Goal: Information Seeking & Learning: Learn about a topic

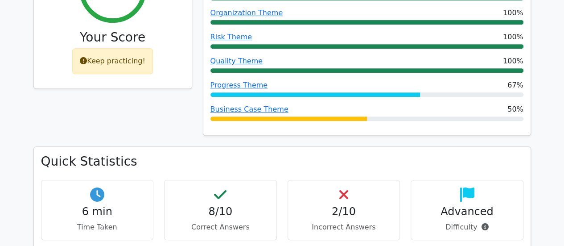
scroll to position [178, 0]
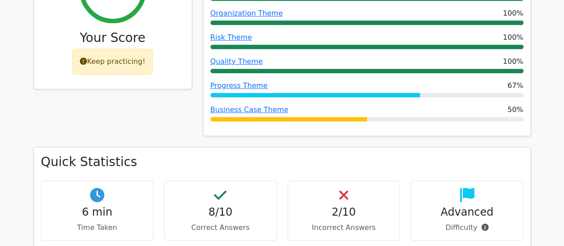
click at [100, 68] on div "Keep practicing!" at bounding box center [112, 62] width 81 height 26
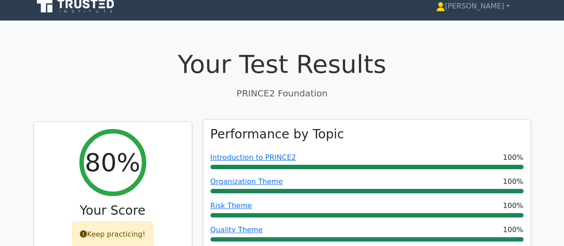
scroll to position [0, 0]
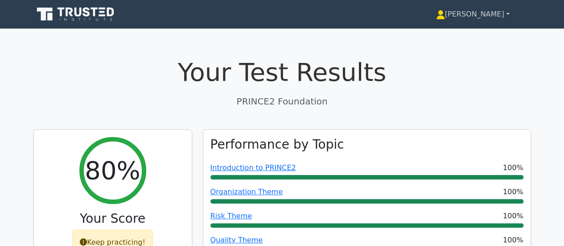
click at [493, 7] on link "[PERSON_NAME]" at bounding box center [473, 14] width 116 height 18
click at [461, 25] on ul "Profile Settings" at bounding box center [450, 42] width 71 height 37
click at [445, 19] on icon at bounding box center [441, 17] width 8 height 4
click at [77, 13] on icon at bounding box center [76, 14] width 86 height 17
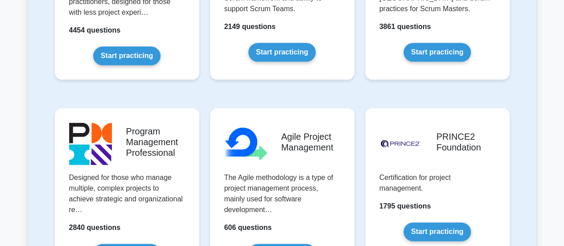
scroll to position [625, 0]
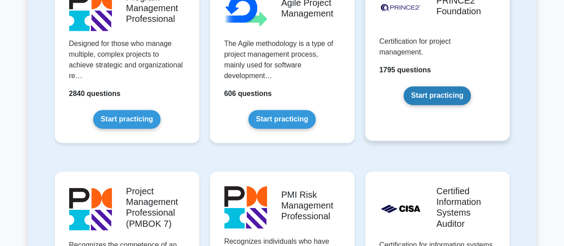
click at [426, 95] on link "Start practicing" at bounding box center [437, 95] width 67 height 19
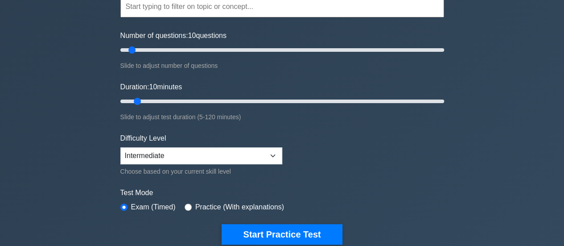
scroll to position [45, 0]
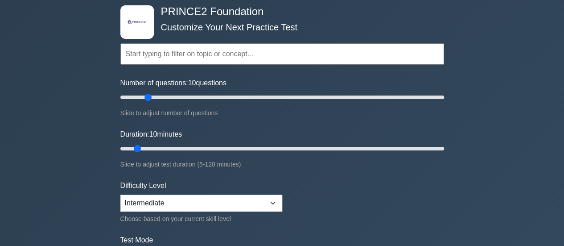
drag, startPoint x: 151, startPoint y: 97, endPoint x: 155, endPoint y: 105, distance: 9.6
click at [153, 103] on input "Number of questions: 10 questions" at bounding box center [282, 97] width 324 height 11
type input "30"
click at [162, 101] on input "Number of questions: 25 questions" at bounding box center [282, 97] width 324 height 11
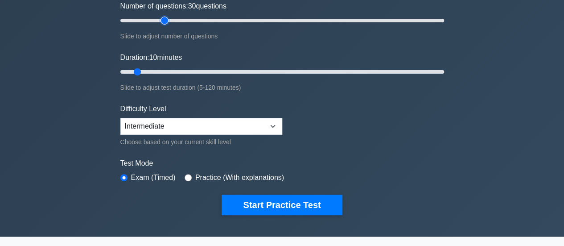
scroll to position [134, 0]
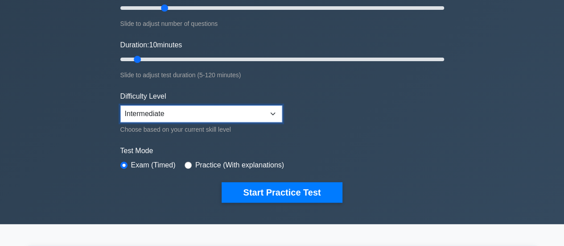
click at [187, 106] on select "Beginner Intermediate Expert" at bounding box center [201, 113] width 162 height 17
select select "expert"
click at [120, 105] on select "Beginner Intermediate Expert" at bounding box center [201, 113] width 162 height 17
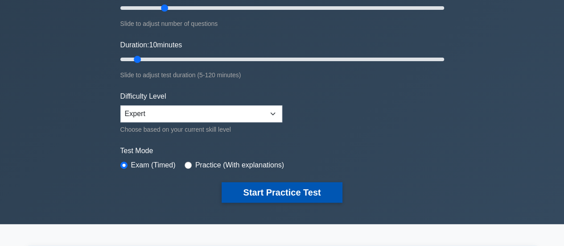
click at [239, 193] on button "Start Practice Test" at bounding box center [282, 192] width 120 height 21
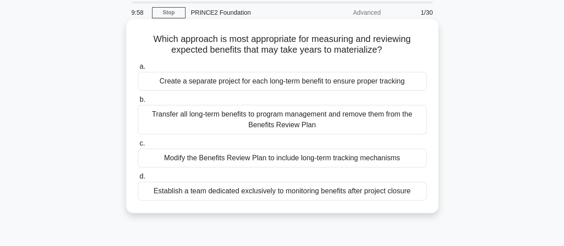
scroll to position [45, 0]
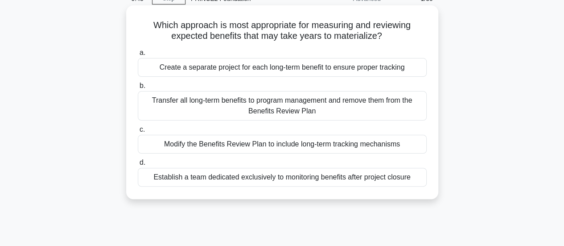
click at [253, 116] on div "Transfer all long-term benefits to program management and remove them from the …" at bounding box center [282, 105] width 289 height 29
click at [138, 89] on input "b. Transfer all long-term benefits to program management and remove them from t…" at bounding box center [138, 86] width 0 height 6
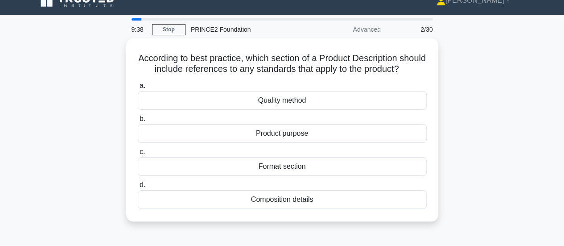
scroll to position [0, 0]
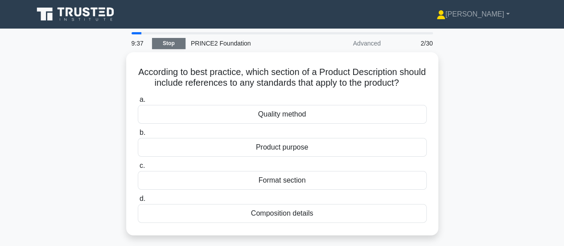
click at [156, 47] on link "Stop" at bounding box center [168, 43] width 33 height 11
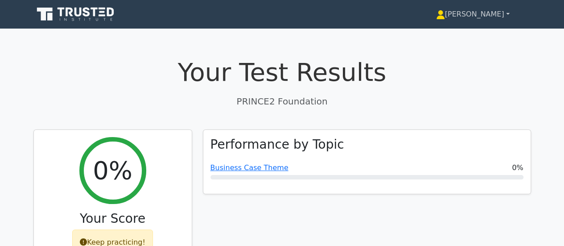
click at [501, 14] on link "[PERSON_NAME]" at bounding box center [473, 14] width 116 height 18
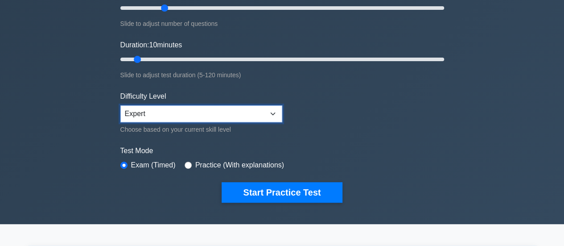
click at [155, 105] on select "Beginner Intermediate Expert" at bounding box center [201, 113] width 162 height 17
select select "intermediate"
click at [120, 105] on select "Beginner Intermediate Expert" at bounding box center [201, 113] width 162 height 17
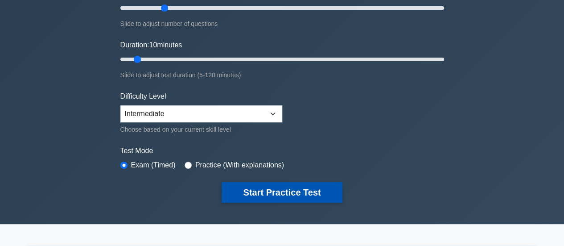
click at [231, 195] on button "Start Practice Test" at bounding box center [282, 192] width 120 height 21
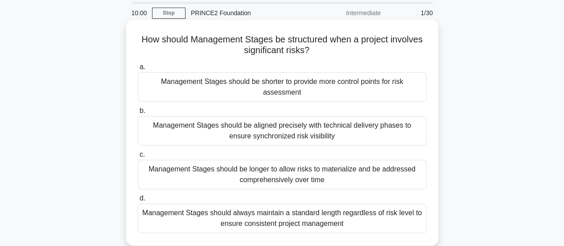
scroll to position [45, 0]
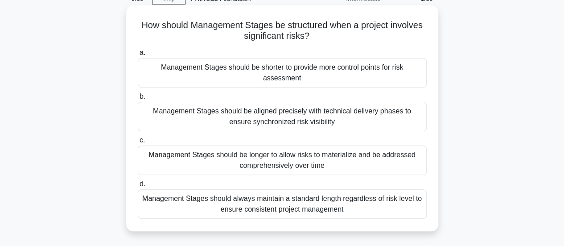
click at [294, 77] on div "Management Stages should be shorter to provide more control points for risk ass…" at bounding box center [282, 72] width 289 height 29
click at [138, 56] on input "a. Management Stages should be shorter to provide more control points for risk …" at bounding box center [138, 53] width 0 height 6
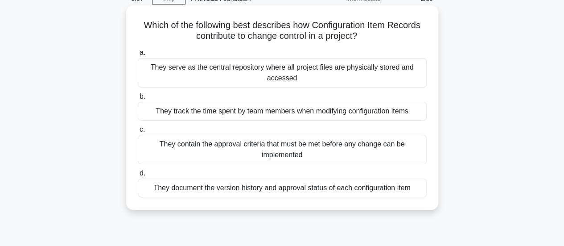
click at [203, 188] on div "They document the version history and approval status of each configuration item" at bounding box center [282, 187] width 289 height 19
click at [138, 176] on input "d. They document the version history and approval status of each configuration …" at bounding box center [138, 173] width 0 height 6
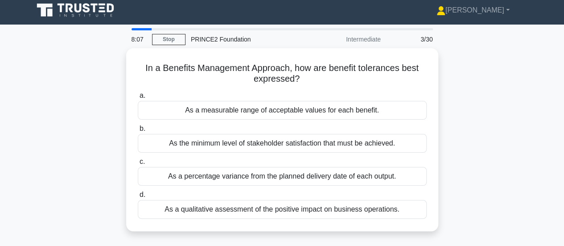
scroll to position [0, 0]
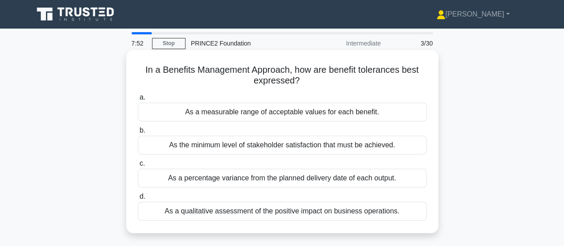
click at [192, 215] on div "As a qualitative assessment of the positive impact on business operations." at bounding box center [282, 211] width 289 height 19
click at [138, 199] on input "d. As a qualitative assessment of the positive impact on business operations." at bounding box center [138, 197] width 0 height 6
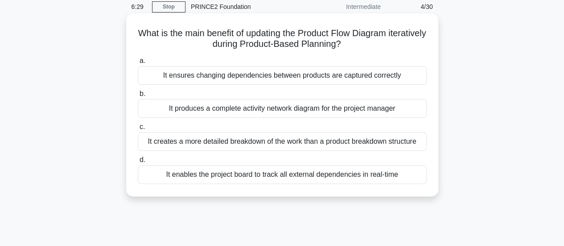
scroll to position [45, 0]
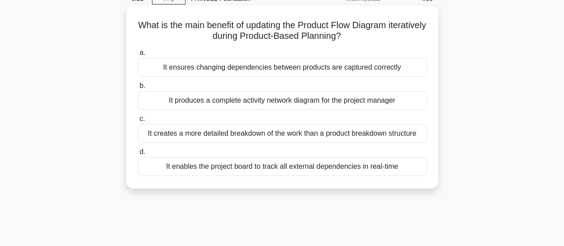
click at [153, 133] on div "It creates a more detailed breakdown of the work than a product breakdown struc…" at bounding box center [282, 133] width 289 height 19
click at [138, 122] on input "c. It creates a more detailed breakdown of the work than a product breakdown st…" at bounding box center [138, 119] width 0 height 6
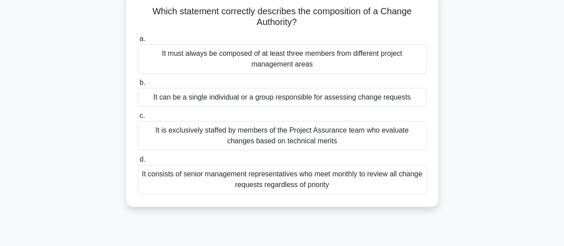
scroll to position [0, 0]
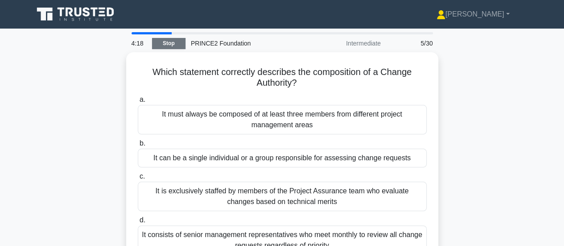
click at [173, 38] on link "Stop" at bounding box center [168, 43] width 33 height 11
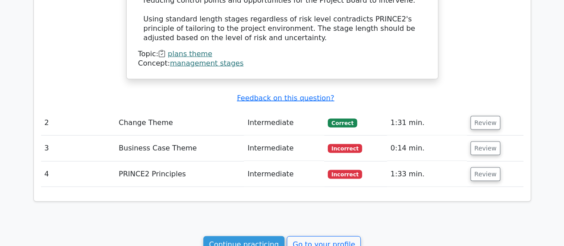
scroll to position [892, 0]
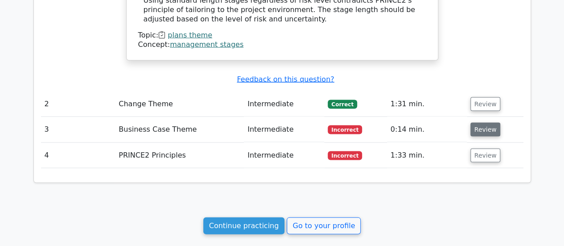
click at [493, 123] on button "Review" at bounding box center [486, 130] width 30 height 14
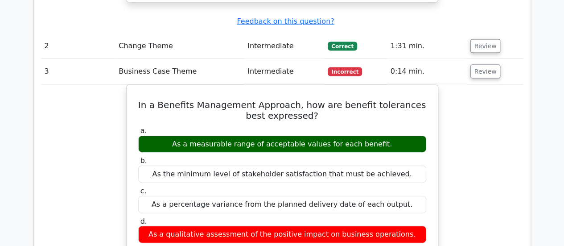
scroll to position [937, 0]
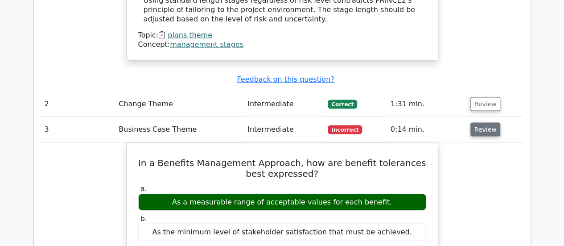
click at [485, 117] on td "Review" at bounding box center [495, 129] width 57 height 25
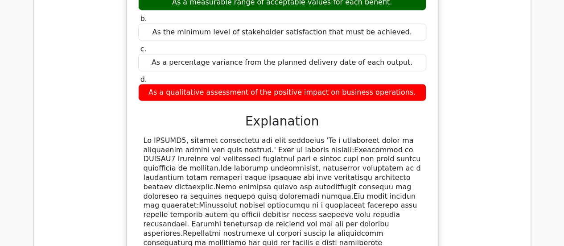
scroll to position [1294, 0]
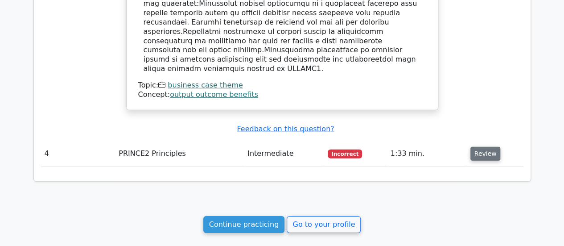
click at [482, 147] on button "Review" at bounding box center [486, 154] width 30 height 14
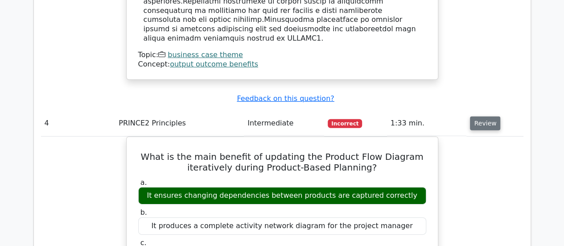
scroll to position [1339, 0]
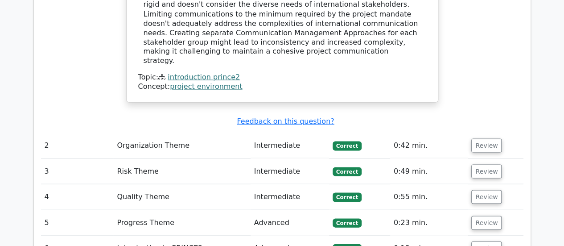
scroll to position [892, 0]
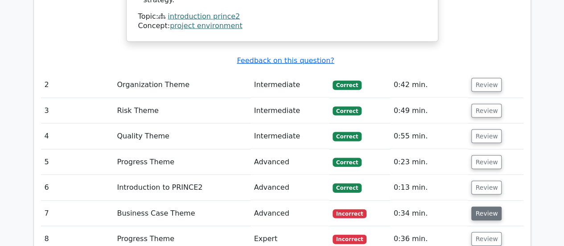
click at [483, 207] on button "Review" at bounding box center [487, 214] width 30 height 14
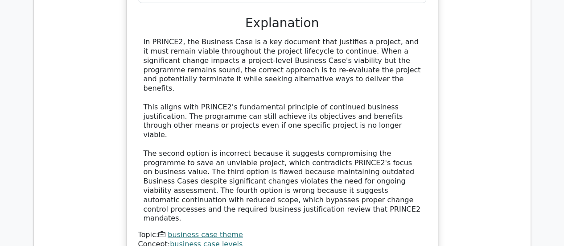
scroll to position [1517, 0]
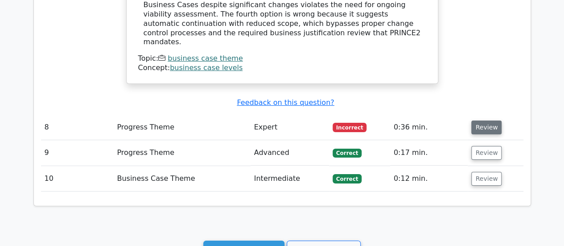
click at [481, 120] on button "Review" at bounding box center [487, 127] width 30 height 14
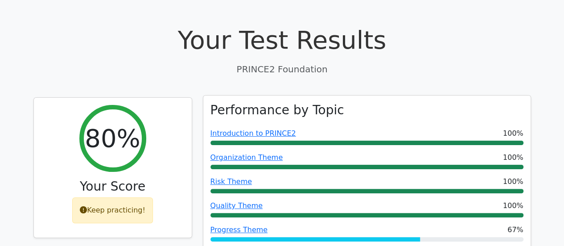
scroll to position [0, 0]
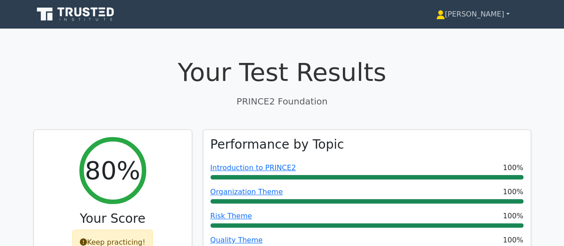
click at [480, 21] on link "[PERSON_NAME]" at bounding box center [473, 14] width 116 height 18
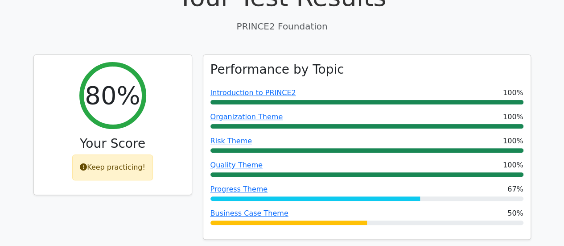
scroll to position [89, 0]
